Goal: Task Accomplishment & Management: Complete application form

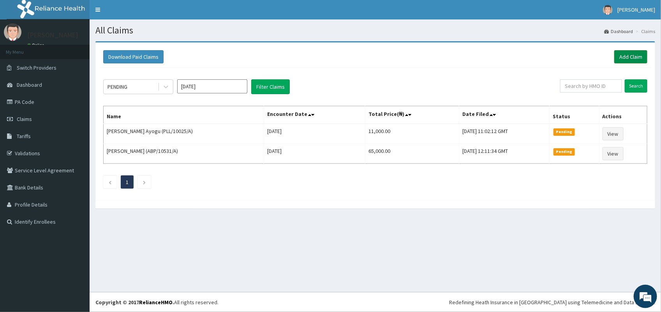
click at [640, 53] on link "Add Claim" at bounding box center [630, 56] width 33 height 13
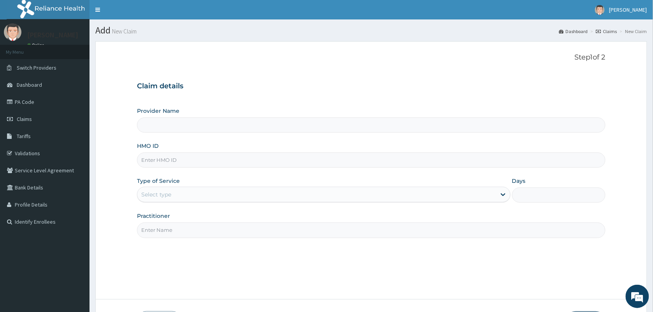
type input "VISION PLANET EYE CARE"
click at [182, 159] on input "HMO ID" at bounding box center [371, 160] width 469 height 15
type input "HTS/10004/A"
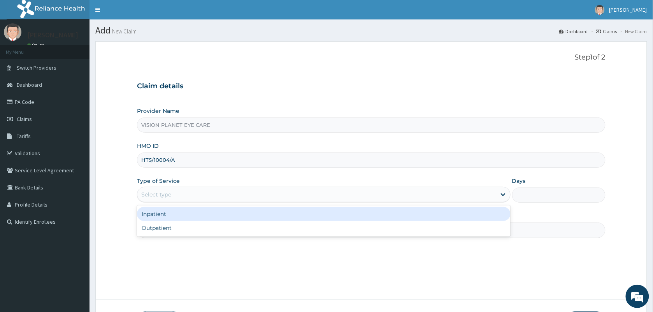
click at [198, 232] on div "Outpatient" at bounding box center [324, 228] width 374 height 14
type input "1"
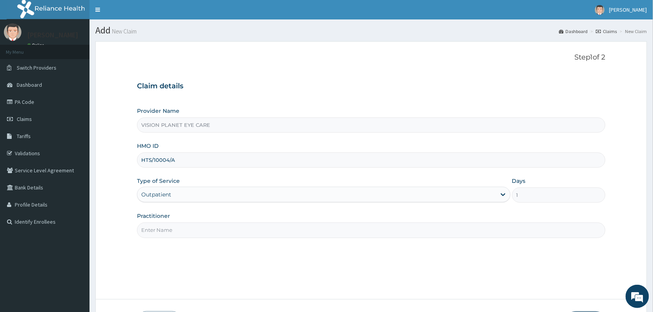
click at [201, 225] on input "Practitioner" at bounding box center [371, 230] width 469 height 15
type input "DR NDIDI="
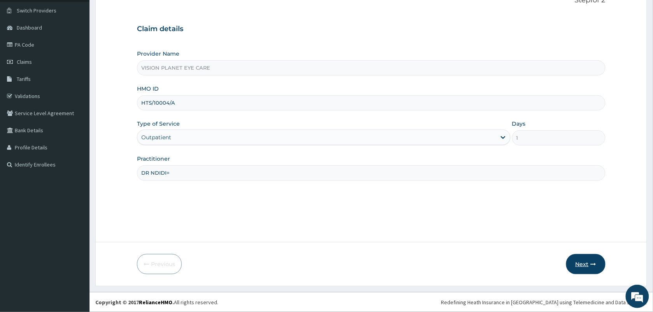
click at [587, 266] on button "Next" at bounding box center [585, 264] width 39 height 20
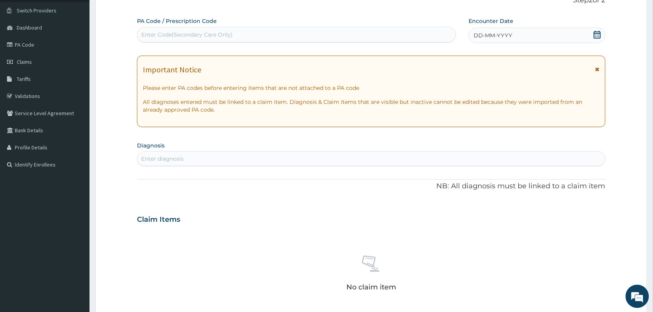
click at [544, 32] on div "DD-MM-YYYY" at bounding box center [537, 36] width 137 height 16
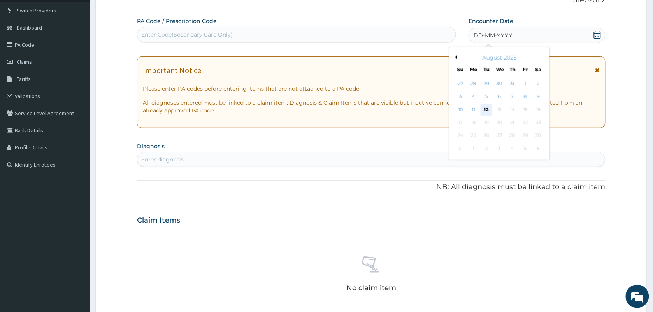
click at [486, 112] on div "12" at bounding box center [487, 110] width 12 height 12
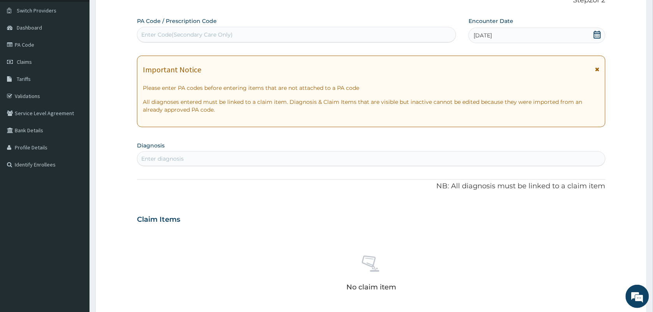
paste input "DECLINED - CODE REQUESTED ON MONDAY, AUGUST 11, 2025 FOR 8417320580 TO AUTHORIZ…"
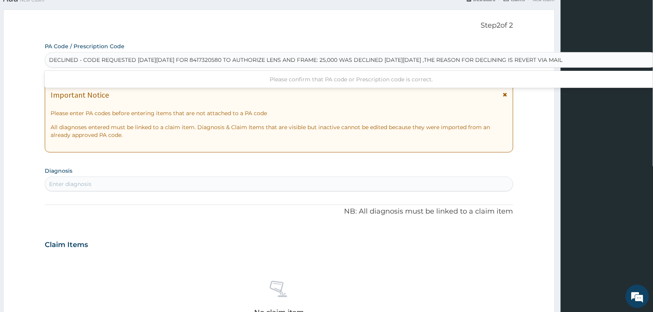
scroll to position [0, 0]
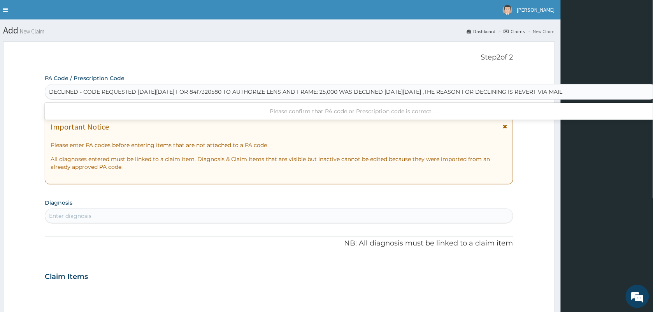
type input "DECLINED - CODE REQUESTED ON MONDAY, AUGUST 11, 2025 FOR 8417320580 TO AUTHORIZ…"
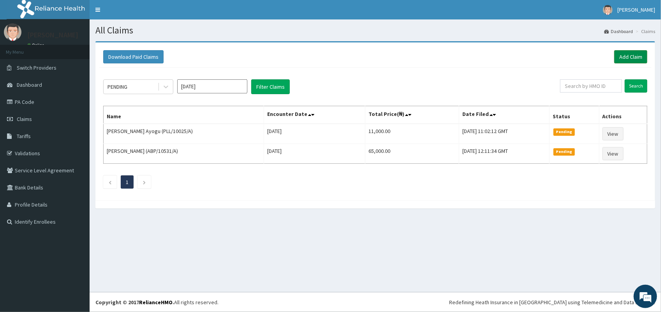
click at [625, 57] on link "Add Claim" at bounding box center [630, 56] width 33 height 13
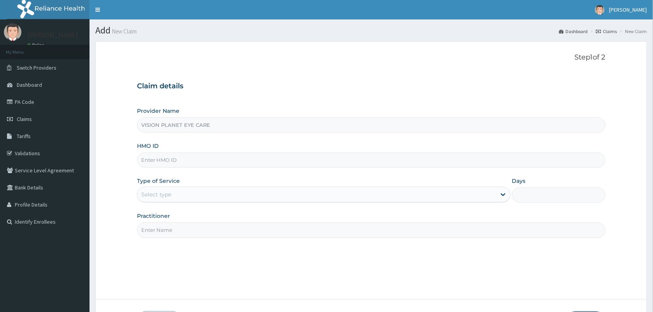
type input "VISION PLANET EYE CARE"
click at [178, 158] on input "HMO ID" at bounding box center [371, 160] width 469 height 15
type input "HTS/10004/A"
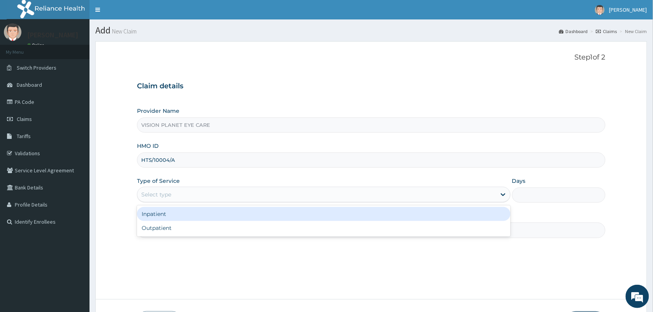
click at [220, 232] on div "Outpatient" at bounding box center [324, 228] width 374 height 14
type input "1"
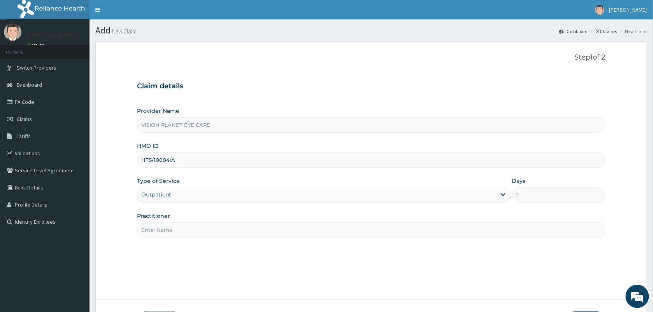
click at [238, 232] on input "Practitioner" at bounding box center [371, 230] width 469 height 15
type input "DR NDIDI="
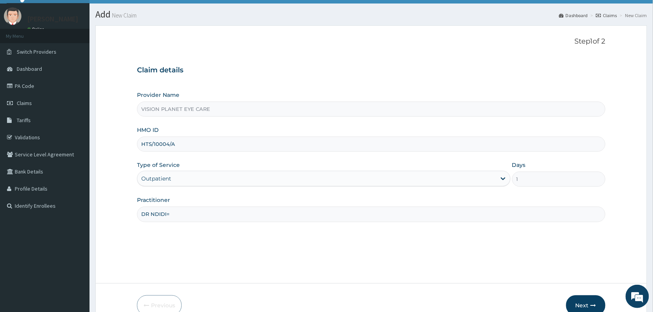
scroll to position [57, 0]
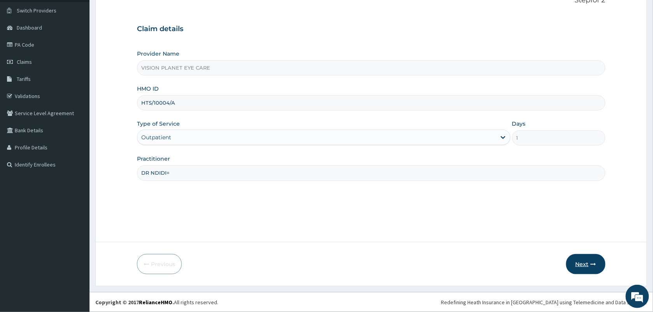
click at [587, 264] on button "Next" at bounding box center [585, 264] width 39 height 20
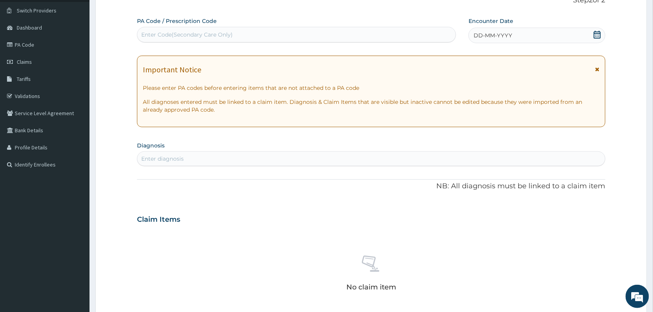
click at [600, 32] on icon at bounding box center [597, 35] width 7 height 8
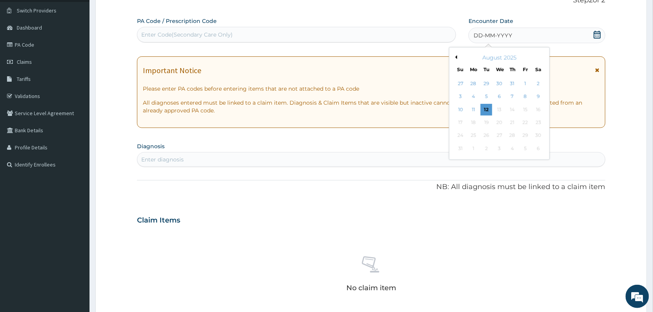
click at [481, 112] on div "10 11 12 13 14 15 16" at bounding box center [499, 109] width 91 height 13
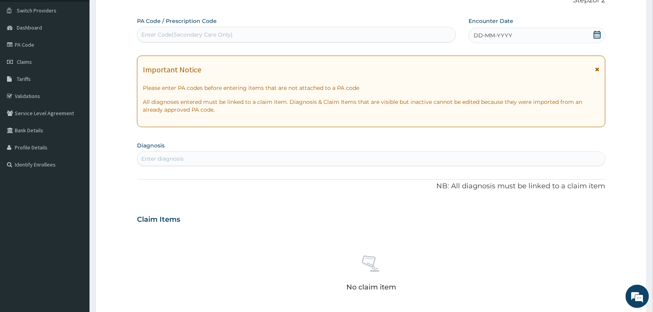
click at [540, 38] on div "DD-MM-YYYY" at bounding box center [537, 36] width 137 height 16
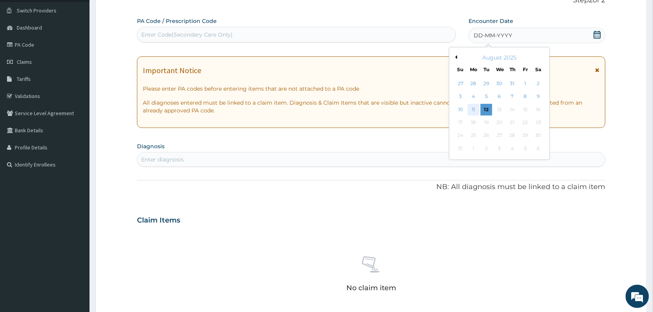
click at [474, 109] on div "11" at bounding box center [474, 110] width 12 height 12
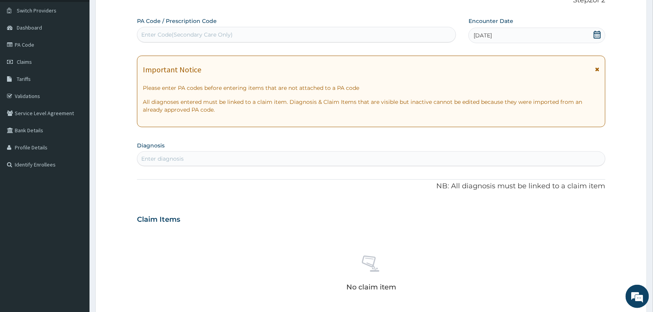
paste input "DECLINED - CODE REQUESTED ON MONDAY, AUGUST 11, 2025 FOR 8417320580 TO AUTHORIZ…"
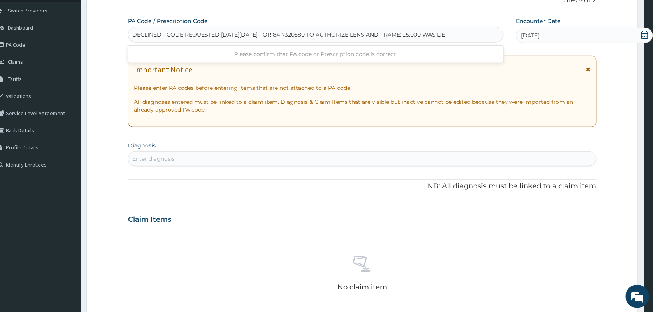
scroll to position [0, 0]
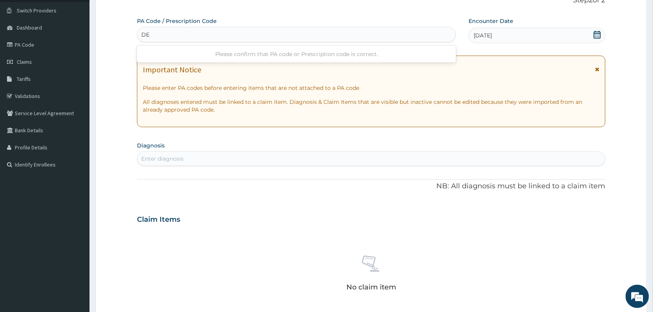
type input "D"
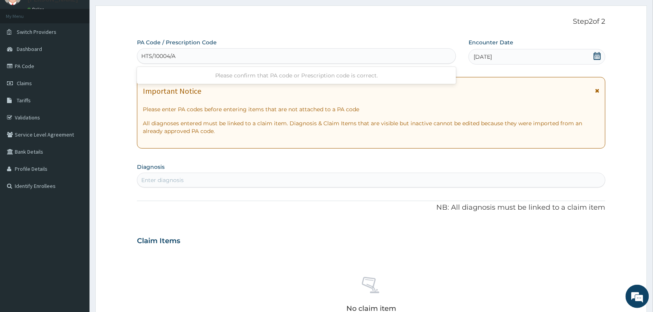
scroll to position [40, 0]
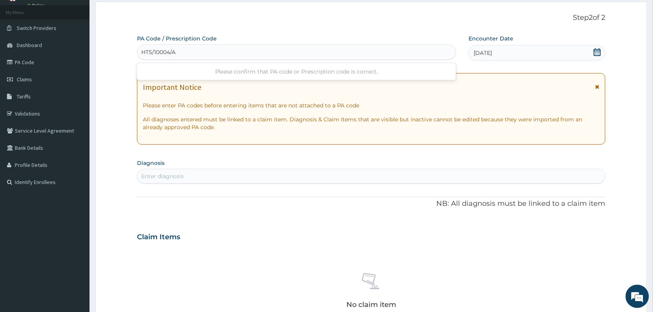
type input "HTS/10004/A"
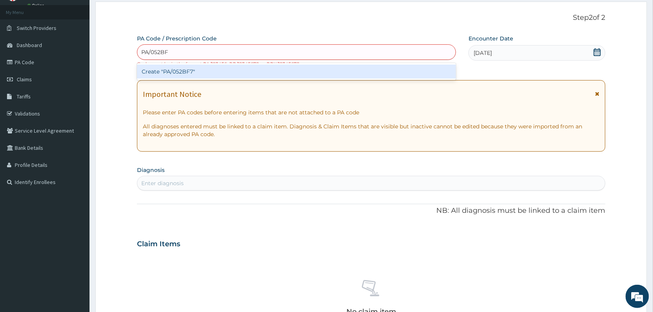
type input "PA/052BF7"
click at [194, 67] on div "Create "PA/052BF7"" at bounding box center [296, 72] width 319 height 14
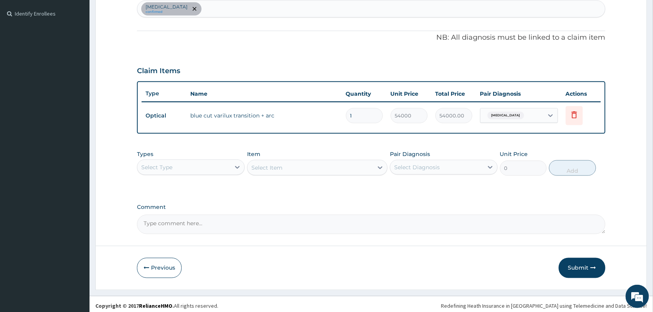
scroll to position [211, 0]
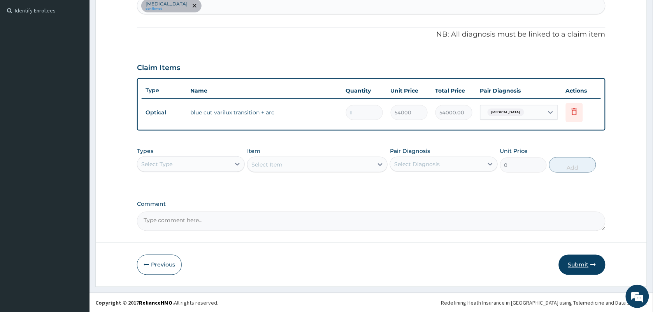
click at [581, 265] on button "Submit" at bounding box center [582, 265] width 47 height 20
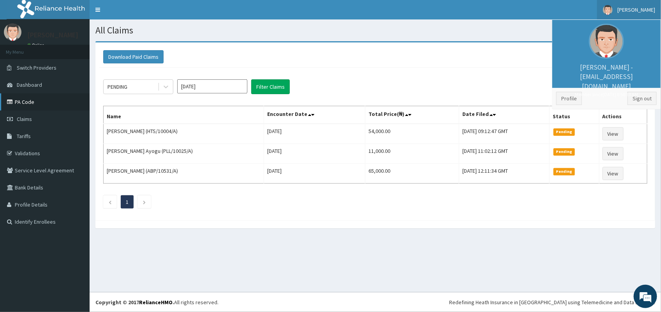
click at [37, 98] on link "PA Code" at bounding box center [45, 101] width 90 height 17
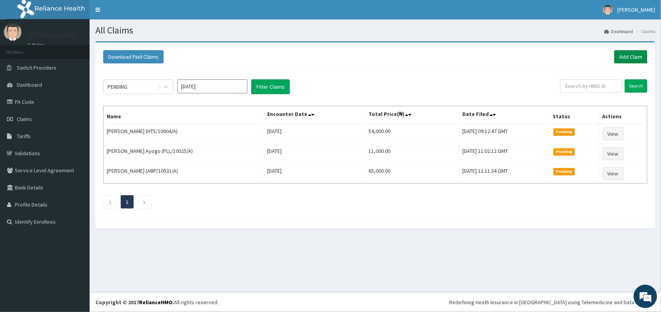
click at [630, 56] on link "Add Claim" at bounding box center [630, 56] width 33 height 13
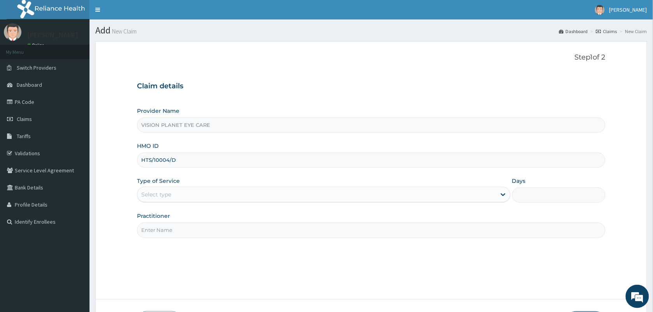
type input "HTS/10004/D"
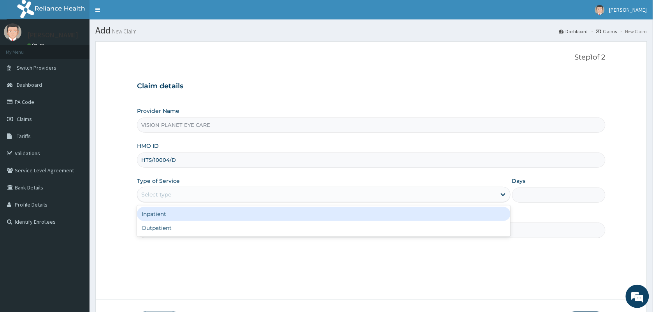
click at [189, 225] on div "Outpatient" at bounding box center [324, 228] width 374 height 14
type input "1"
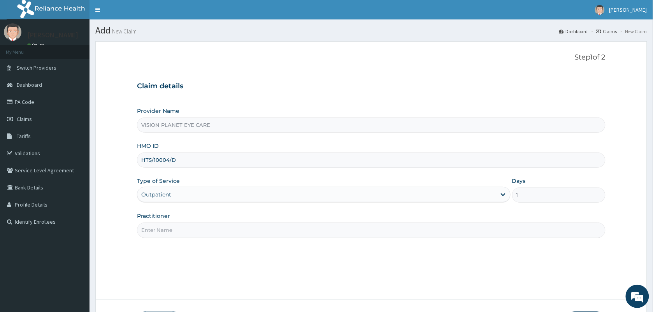
click at [205, 229] on input "Practitioner" at bounding box center [371, 230] width 469 height 15
type input "DR NDIDI="
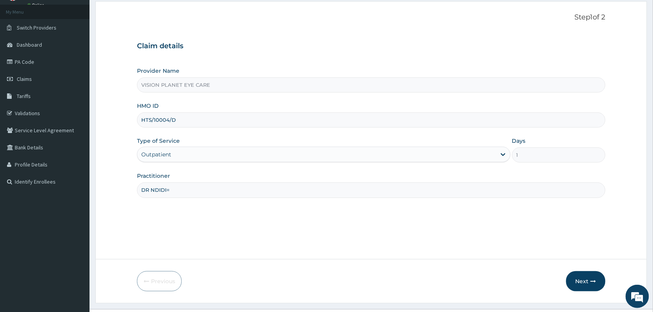
scroll to position [57, 0]
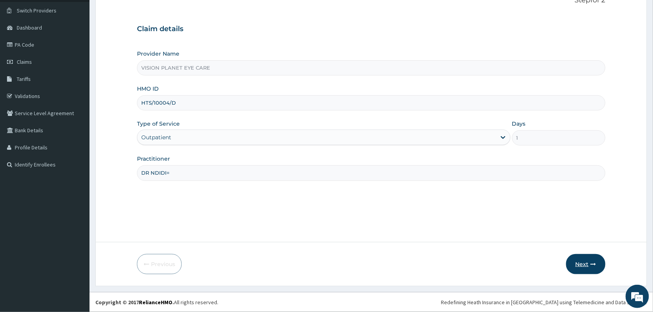
click at [584, 267] on button "Next" at bounding box center [585, 264] width 39 height 20
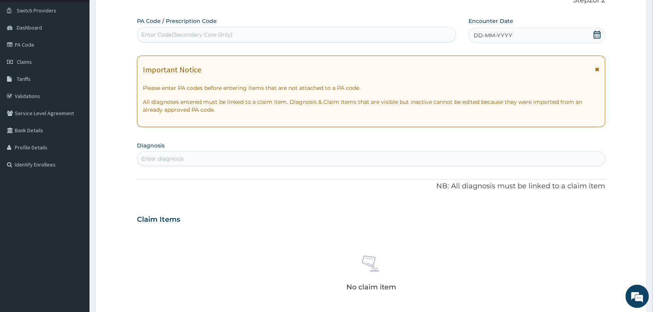
click at [505, 32] on span "DD-MM-YYYY" at bounding box center [493, 36] width 39 height 8
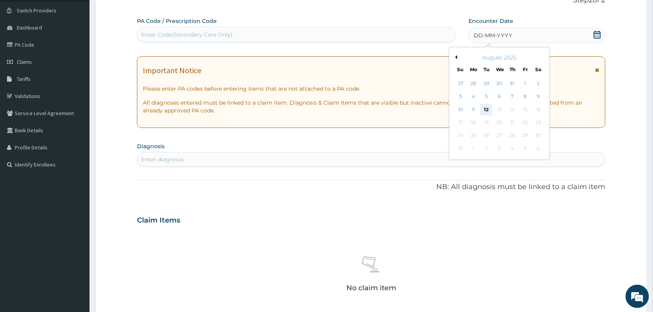
click at [487, 110] on div "12" at bounding box center [487, 110] width 12 height 12
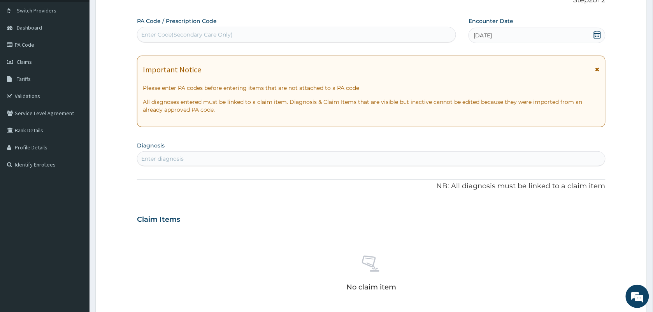
paste input "PA/93C74D"
type input "PA/93C74D"
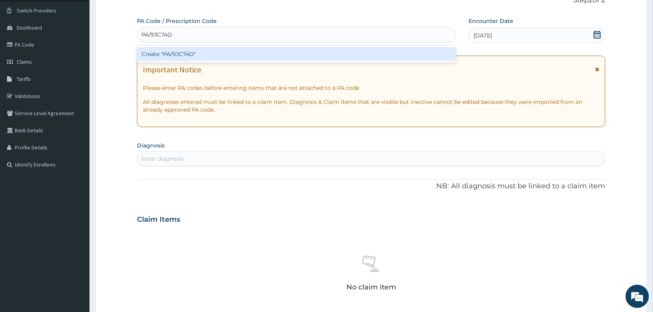
click at [197, 54] on div "Create "PA/93C74D"" at bounding box center [296, 54] width 319 height 14
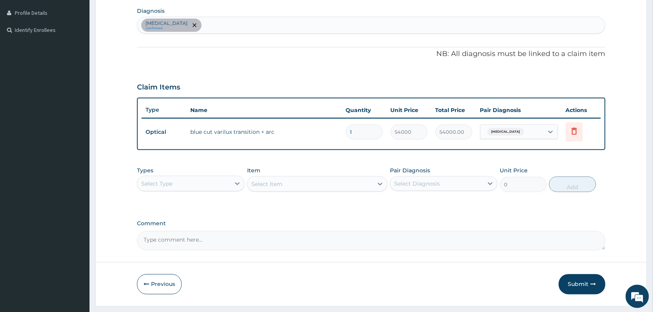
scroll to position [211, 0]
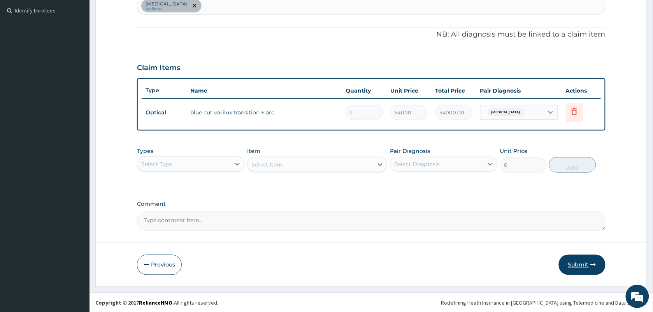
click at [582, 263] on button "Submit" at bounding box center [582, 265] width 47 height 20
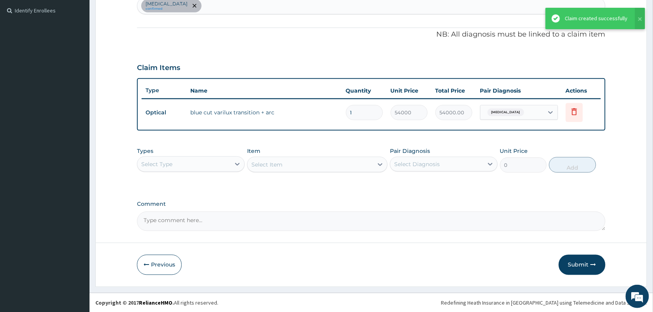
click at [590, 23] on div "Claim created successfully" at bounding box center [596, 18] width 88 height 21
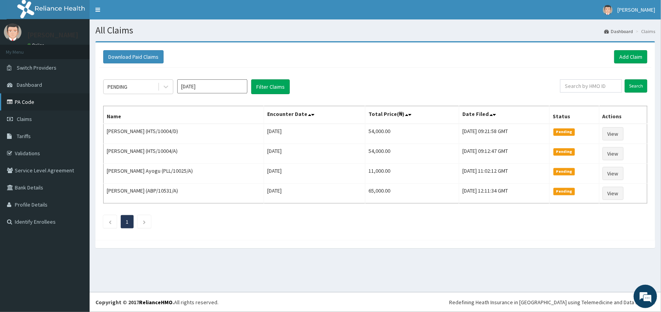
click at [22, 103] on link "PA Code" at bounding box center [45, 101] width 90 height 17
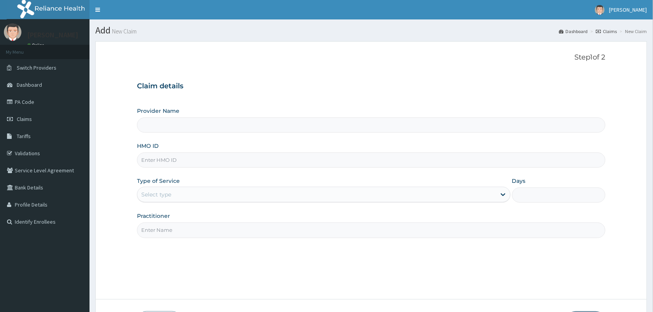
type input "VISION PLANET EYE CARE"
click at [182, 155] on input "HMO ID" at bounding box center [371, 160] width 469 height 15
type input "HTS/10004/C"
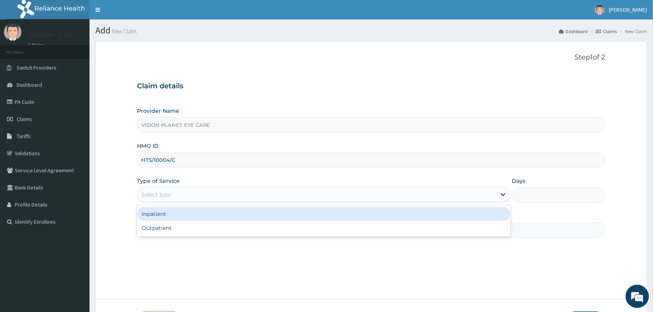
click at [202, 229] on div "Outpatient" at bounding box center [324, 228] width 374 height 14
type input "1"
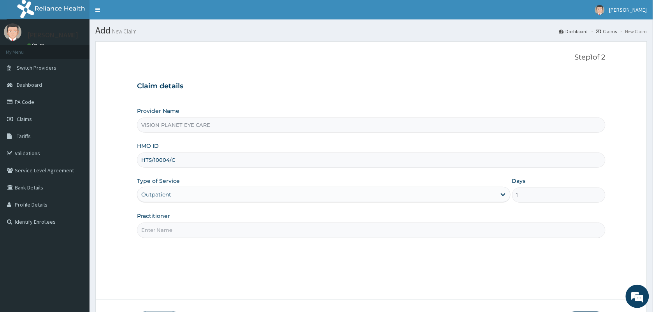
click at [234, 229] on input "Practitioner" at bounding box center [371, 230] width 469 height 15
type input "DR NDIDI="
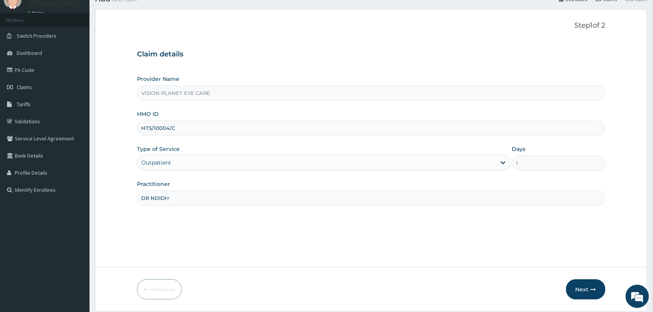
scroll to position [57, 0]
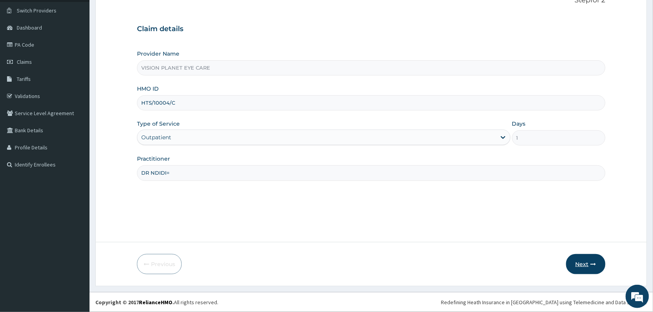
click at [586, 269] on button "Next" at bounding box center [585, 264] width 39 height 20
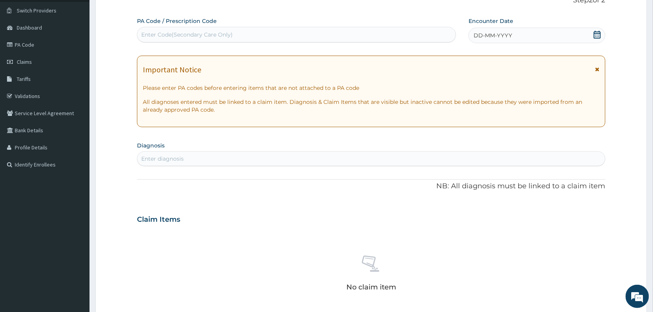
click at [596, 34] on icon at bounding box center [597, 35] width 7 height 8
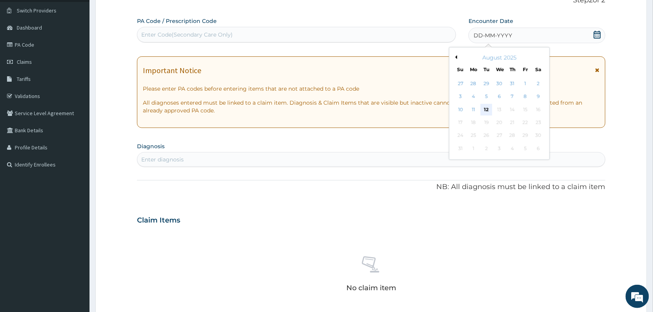
click at [488, 110] on div "12" at bounding box center [487, 110] width 12 height 12
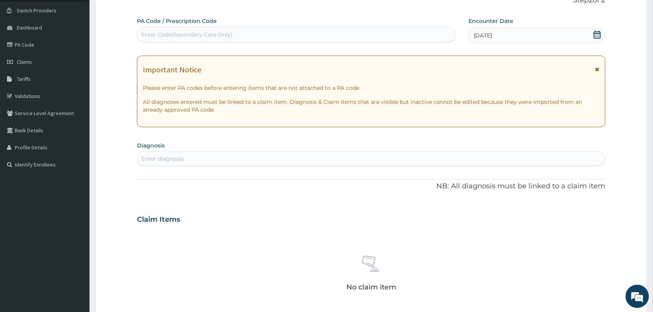
paste input "PA/93C74D"
type input "PA/93C74D"
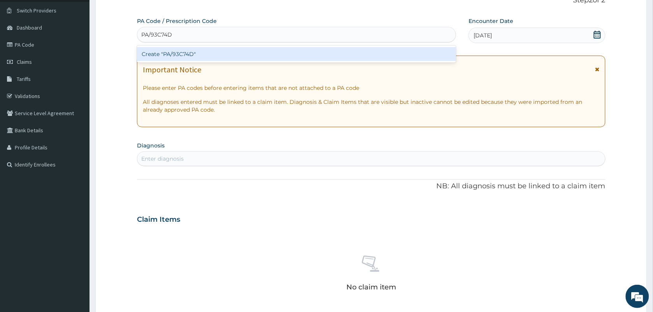
click at [209, 54] on div "Create "PA/93C74D"" at bounding box center [296, 54] width 319 height 14
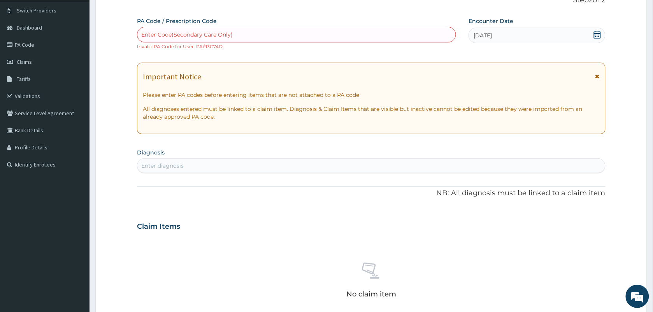
paste input "PA/93C74D"
type input "PA/93C74D"
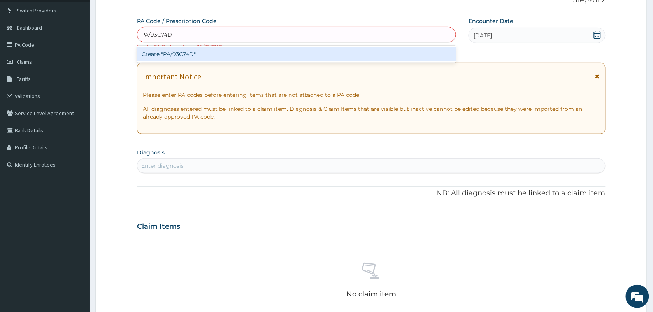
click at [186, 52] on div "Create "PA/93C74D"" at bounding box center [296, 54] width 319 height 14
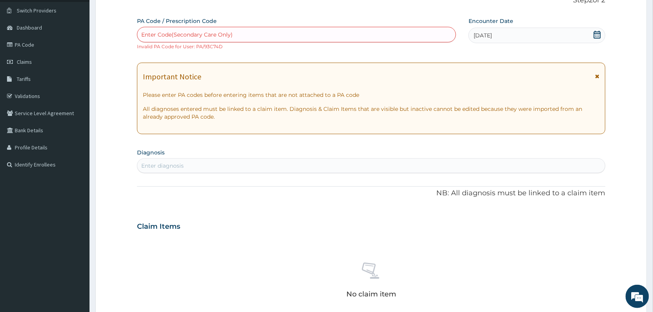
click at [481, 35] on span "[DATE]" at bounding box center [483, 36] width 18 height 8
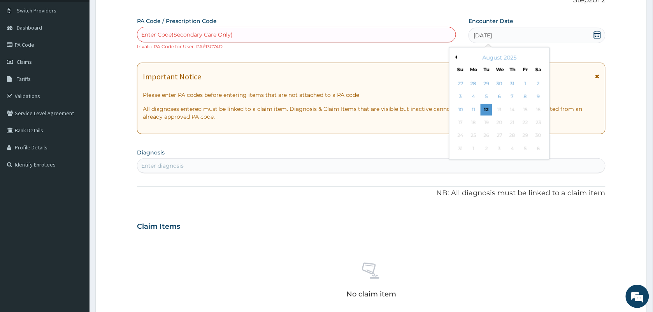
click at [481, 110] on div "10 11 12 13 14 15 16" at bounding box center [499, 109] width 91 height 13
click at [475, 105] on div "11" at bounding box center [474, 110] width 12 height 12
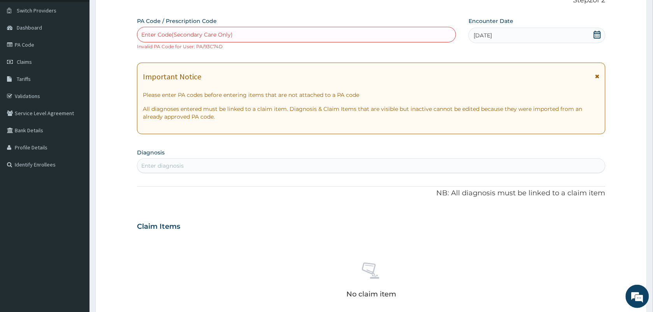
paste input "PA/93C74D"
type input "PA/21A4C8"
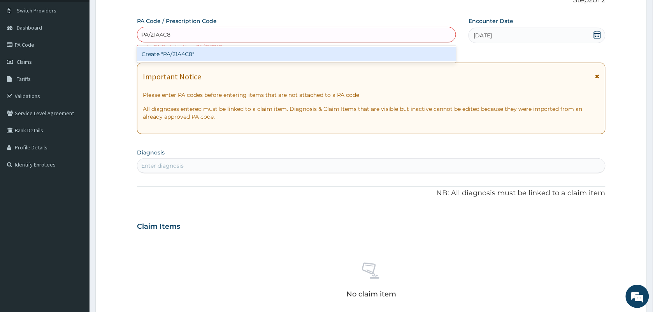
click at [219, 54] on div "Create "PA/21A4C8"" at bounding box center [296, 54] width 319 height 14
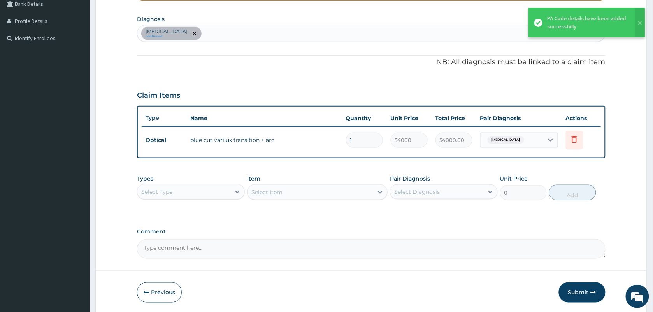
scroll to position [211, 0]
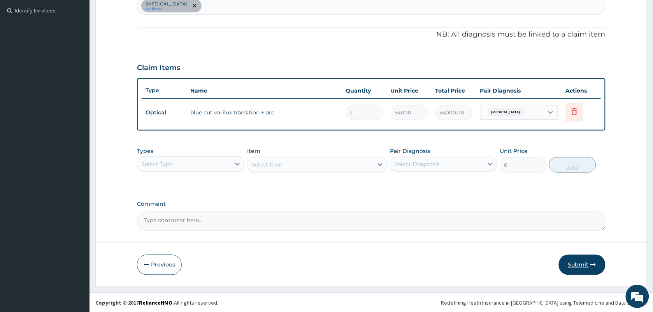
click at [579, 265] on button "Submit" at bounding box center [582, 265] width 47 height 20
